Goal: Information Seeking & Learning: Learn about a topic

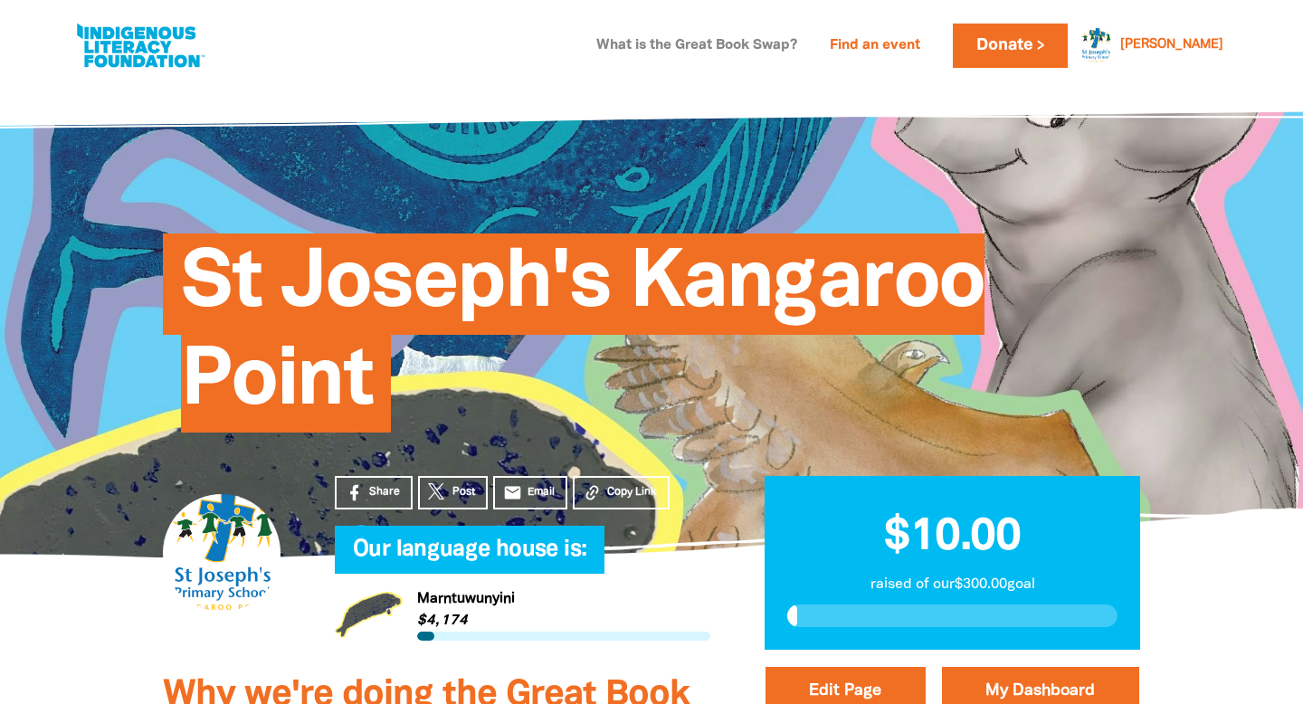
click at [808, 44] on link "What is the Great Book Swap?" at bounding box center [696, 46] width 223 height 29
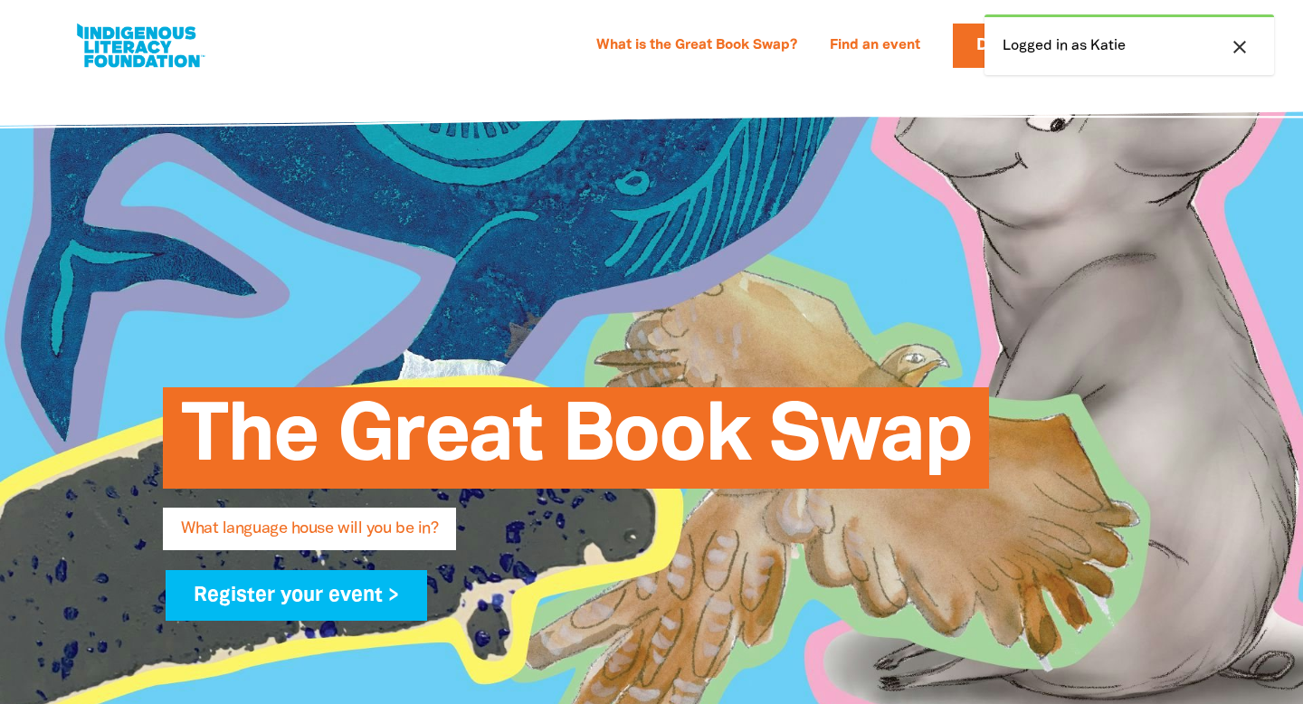
select select "primary-school"
